Goal: Task Accomplishment & Management: Manage account settings

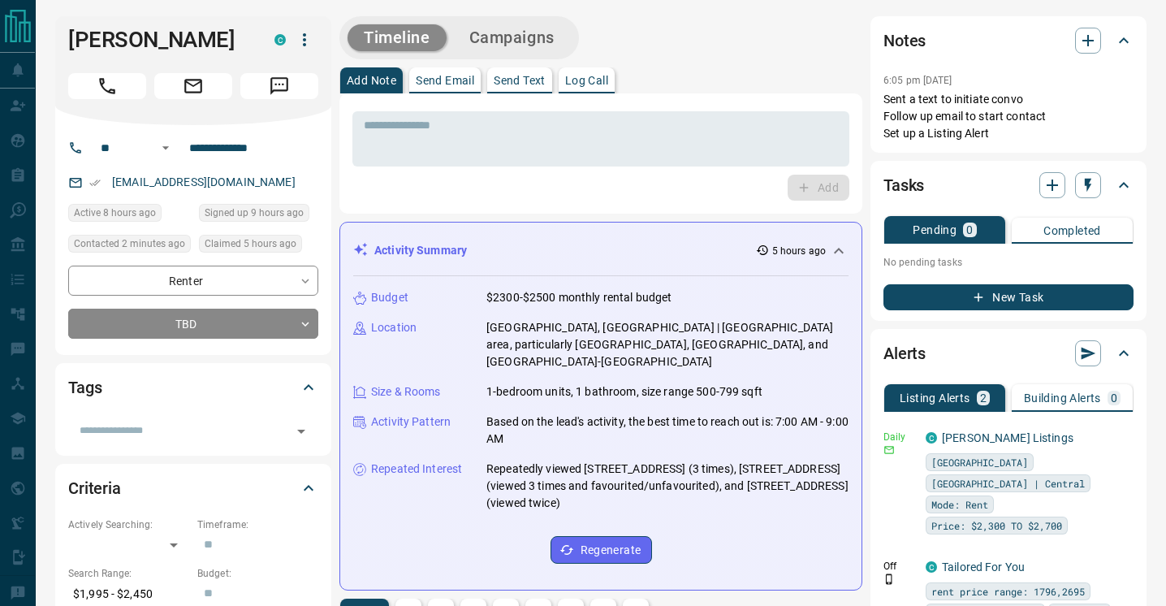
click at [840, 249] on icon at bounding box center [839, 251] width 10 height 6
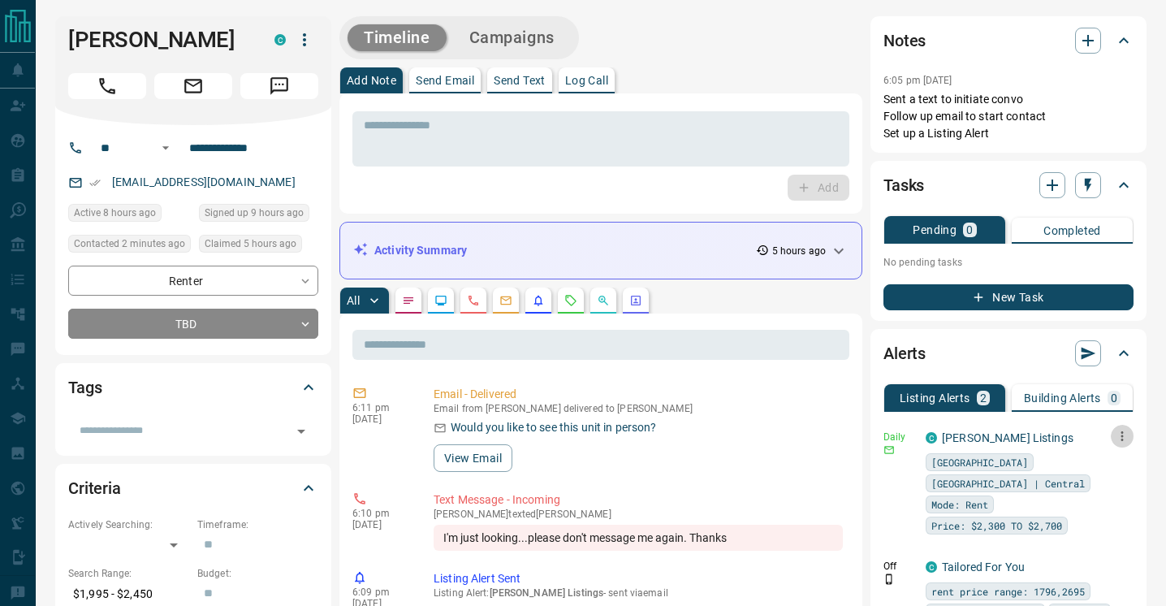
click at [1127, 432] on icon "button" at bounding box center [1122, 436] width 15 height 15
click at [1110, 528] on li "Delete" at bounding box center [1096, 519] width 71 height 26
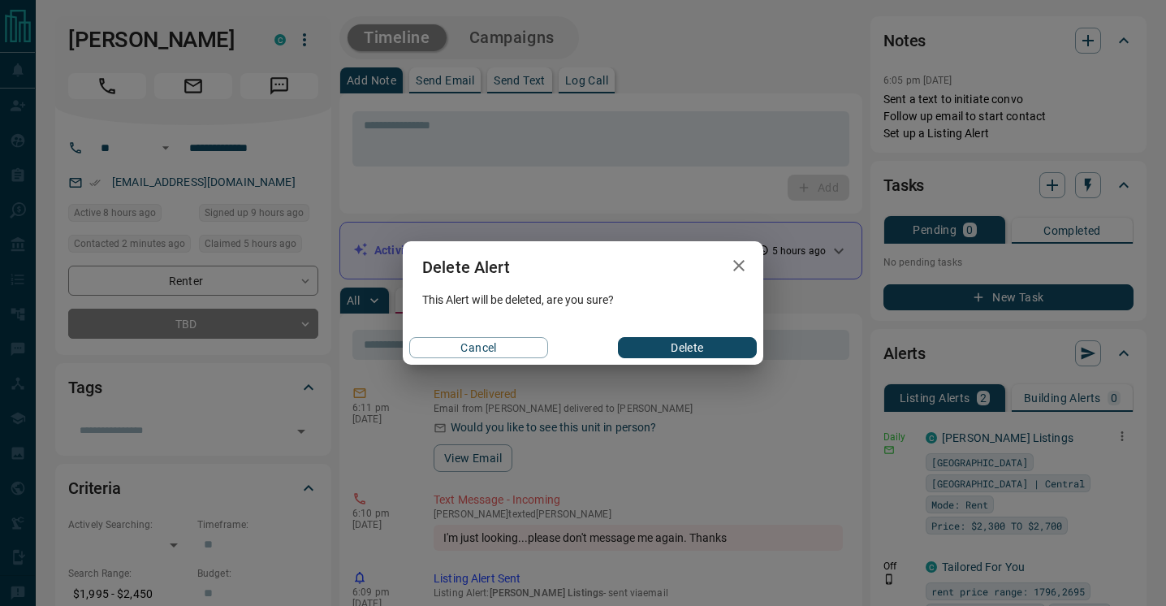
click at [702, 348] on button "Delete" at bounding box center [687, 347] width 139 height 21
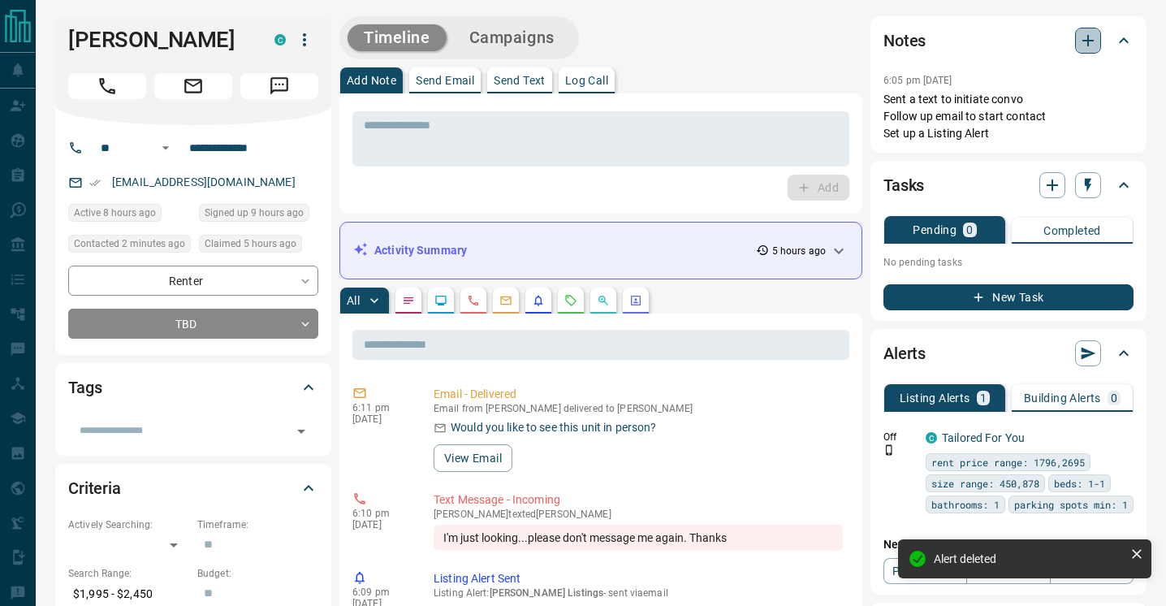
click at [1089, 43] on icon "button" at bounding box center [1087, 40] width 19 height 19
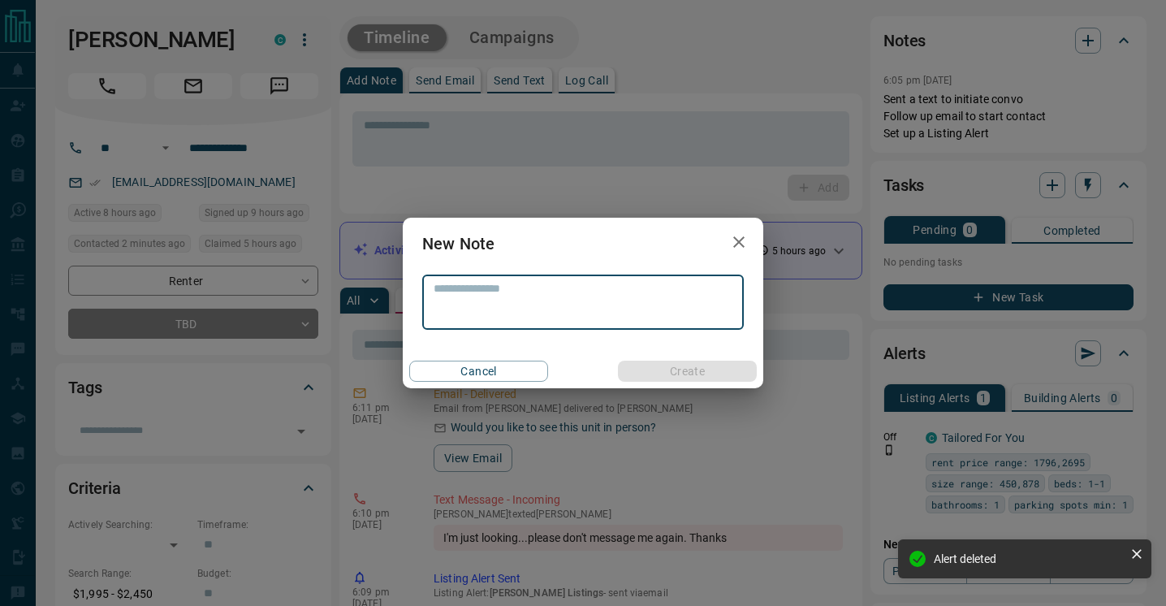
click at [601, 294] on textarea at bounding box center [582, 302] width 299 height 41
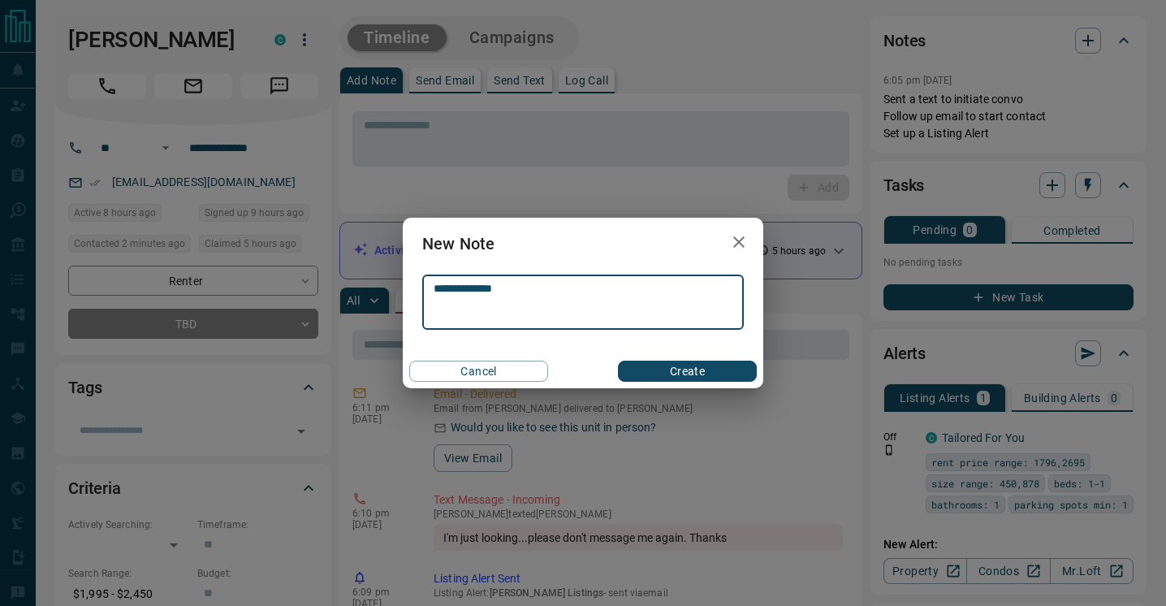
type textarea "**********"
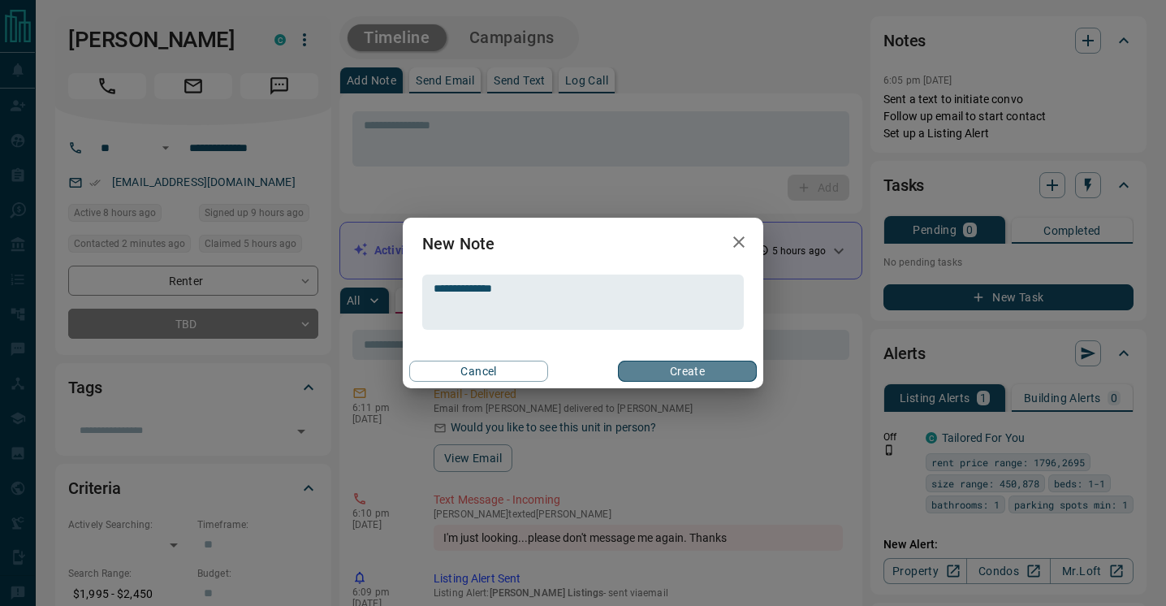
click at [713, 370] on button "Create" at bounding box center [687, 370] width 139 height 21
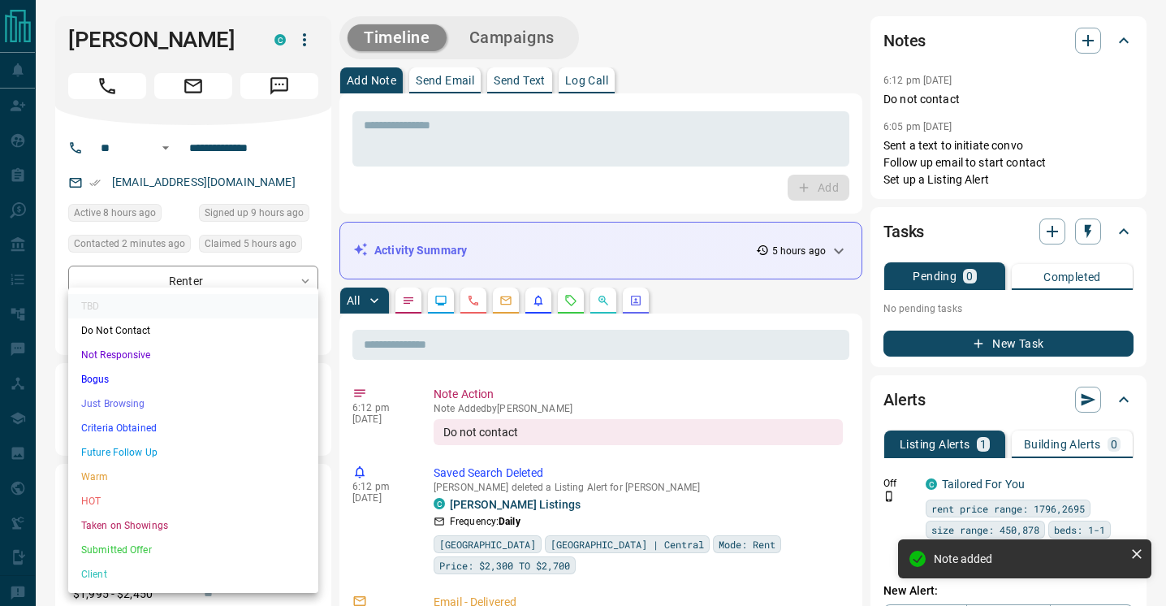
click at [259, 360] on li "Not Responsive" at bounding box center [193, 355] width 250 height 24
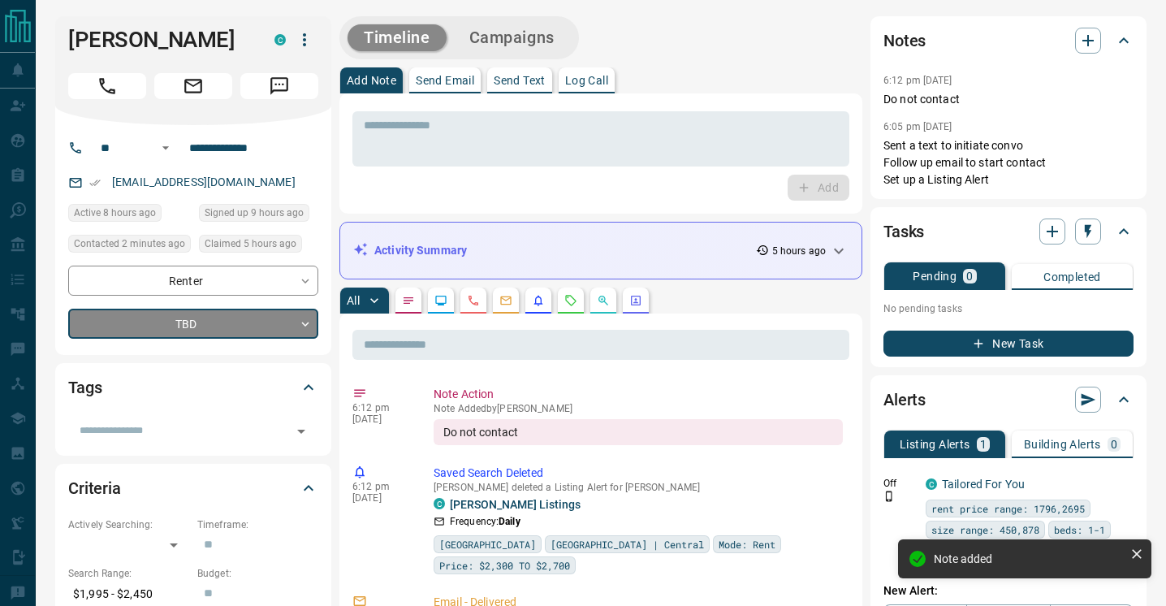
type input "*"
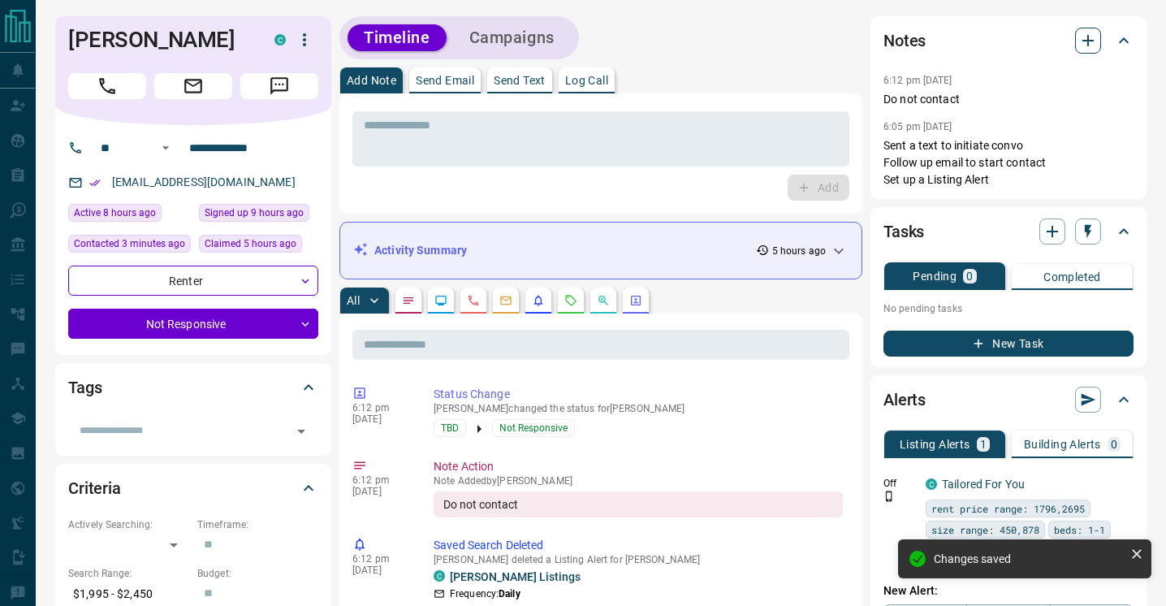
click at [1093, 37] on icon "button" at bounding box center [1087, 40] width 19 height 19
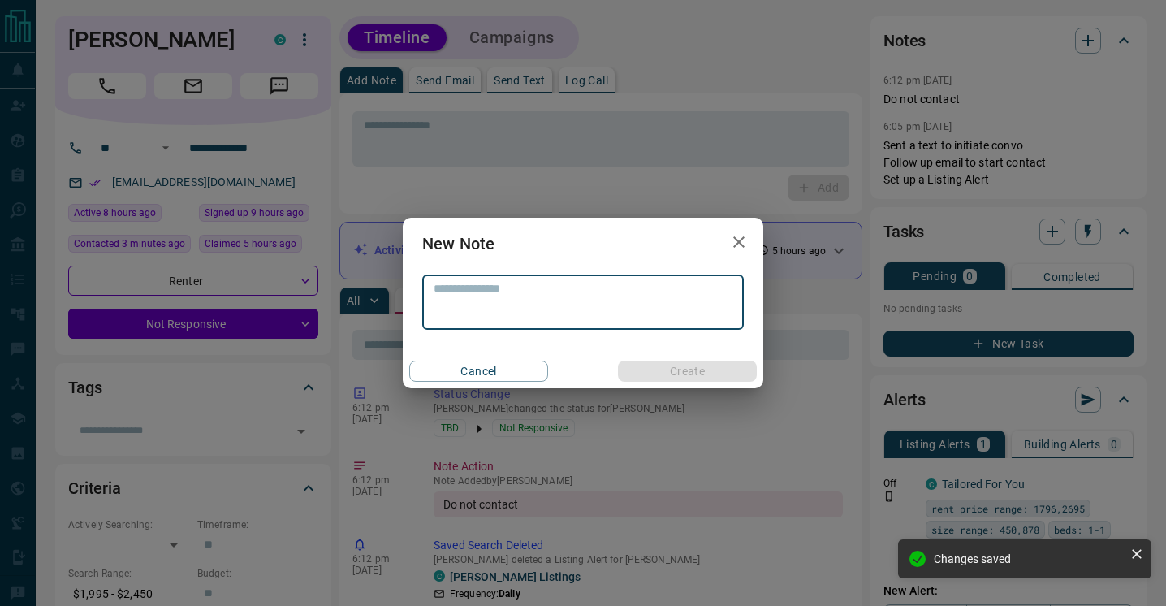
click at [610, 300] on textarea at bounding box center [582, 302] width 299 height 41
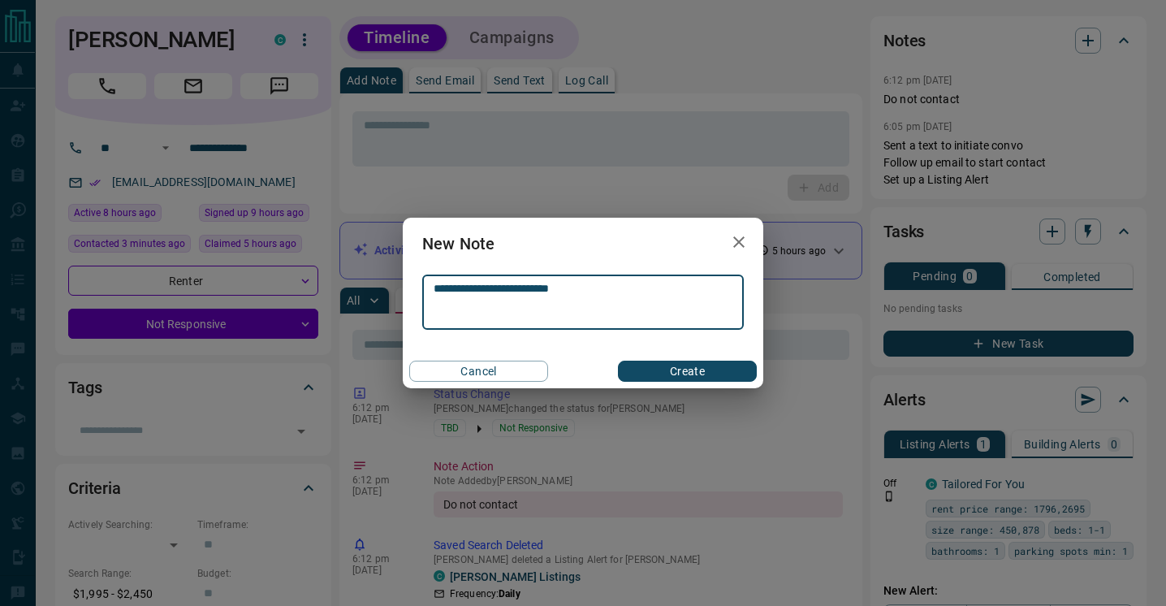
type textarea "**********"
click at [701, 373] on button "Create" at bounding box center [687, 370] width 139 height 21
